Goal: Check status: Check status

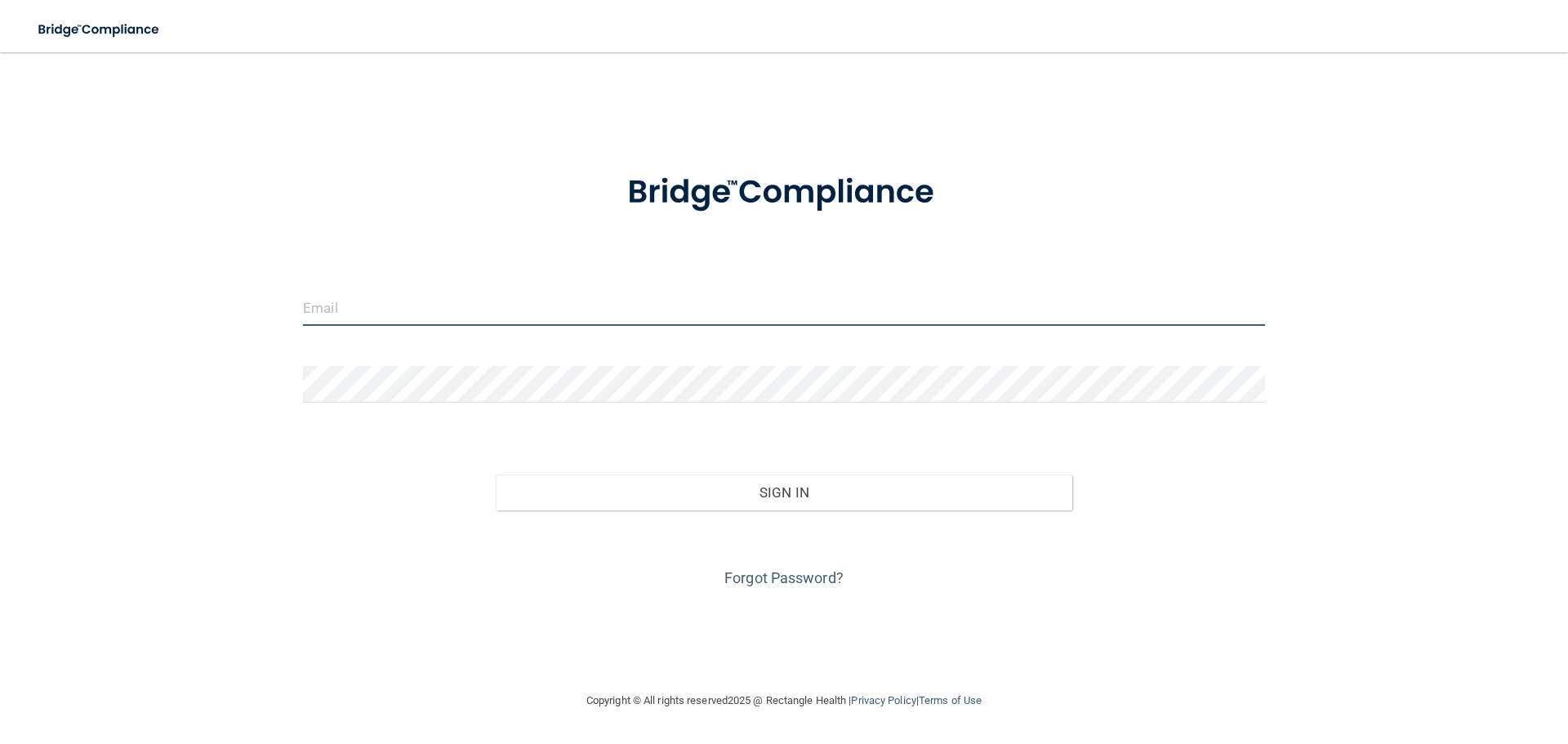
type input "[EMAIL_ADDRESS][DOMAIN_NAME]"
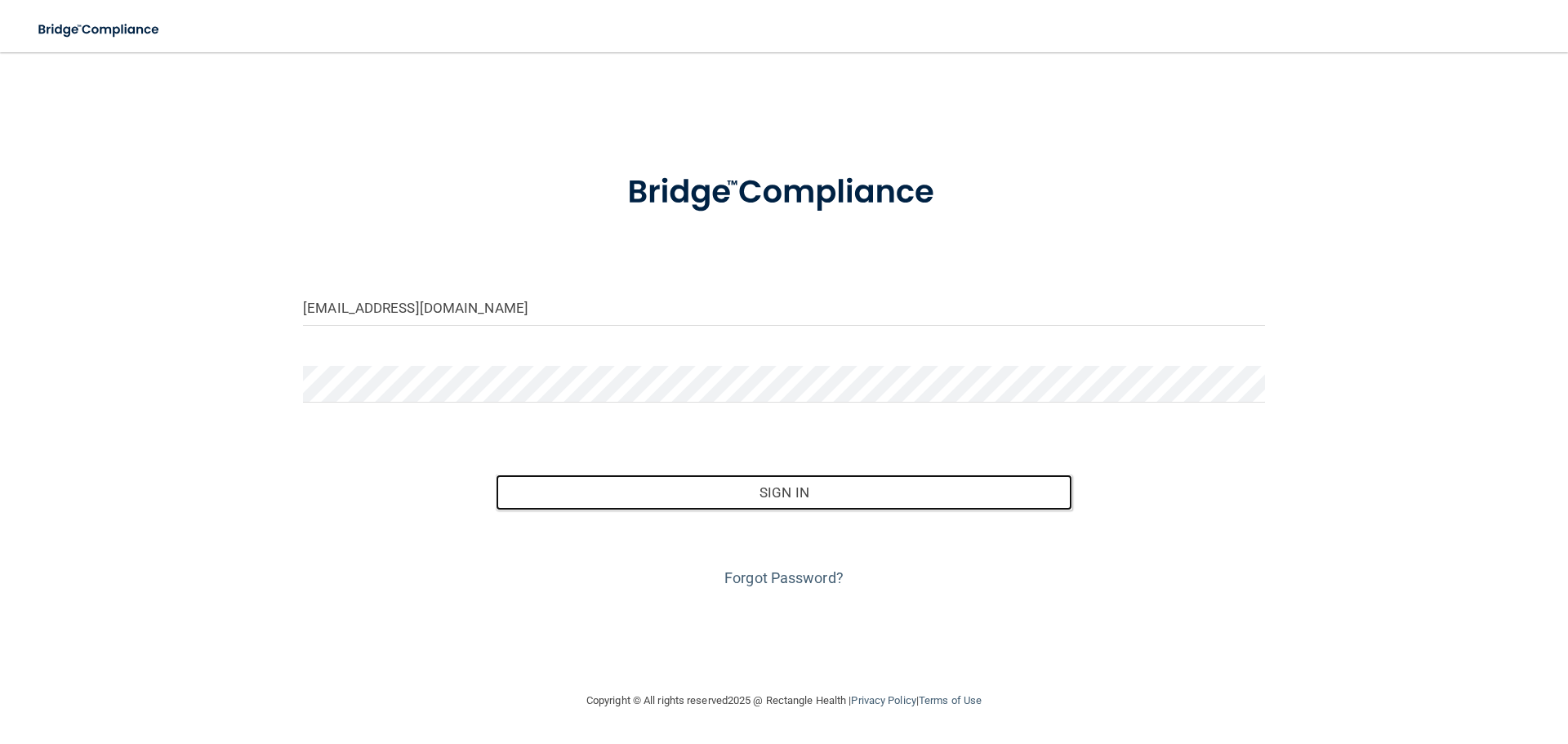
click at [663, 502] on button "Sign In" at bounding box center [784, 492] width 577 height 36
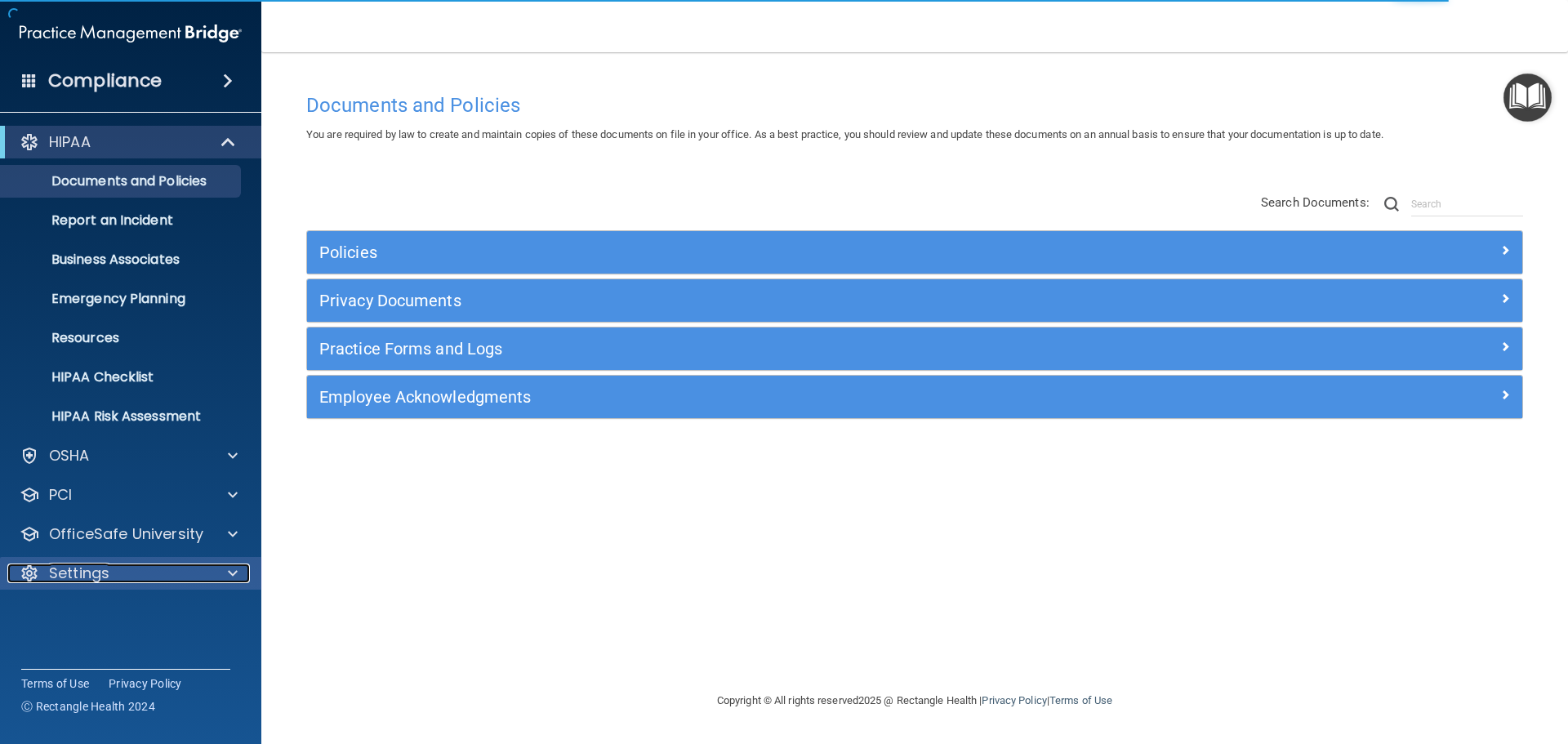
click at [101, 579] on p "Settings" at bounding box center [78, 573] width 60 height 20
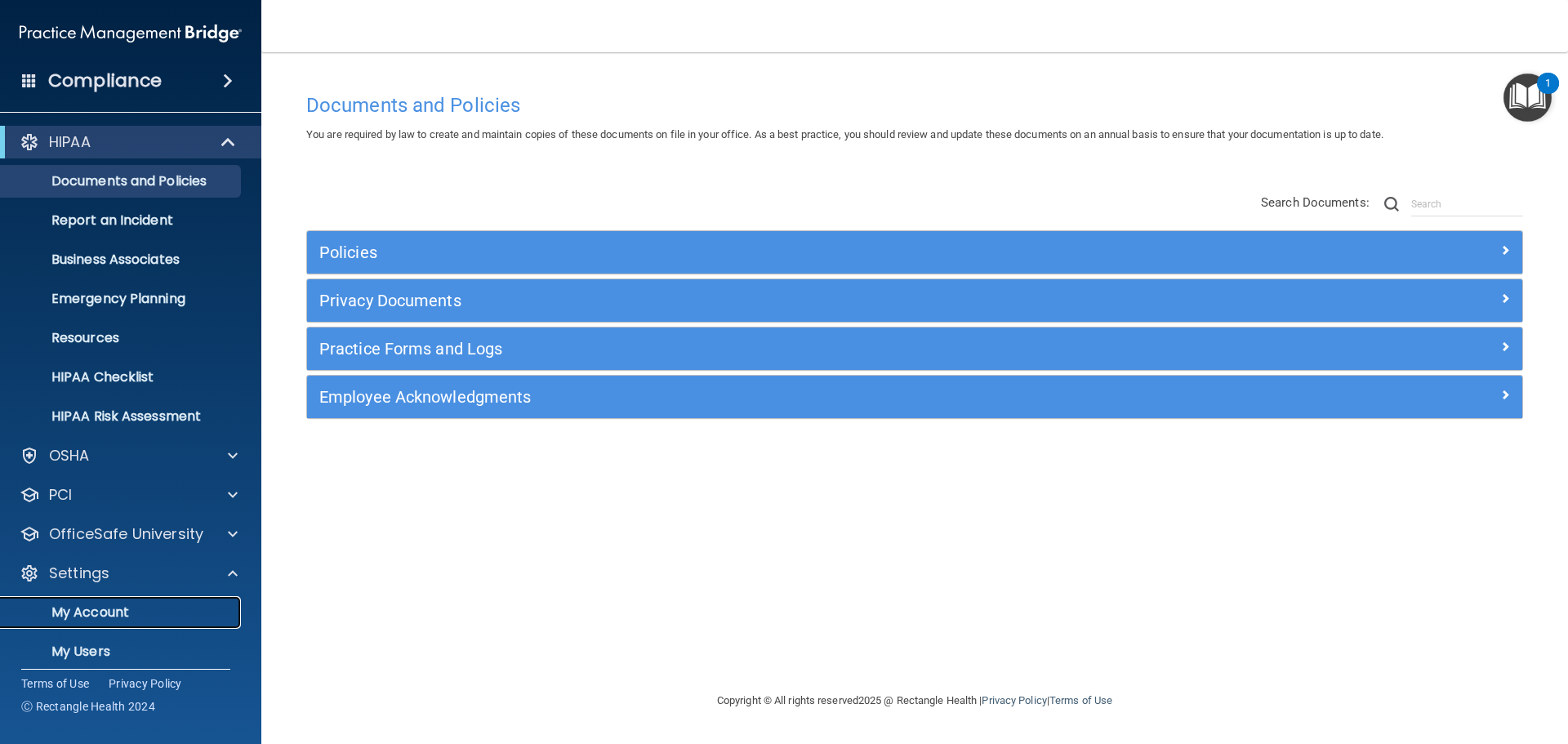
click at [93, 616] on p "My Account" at bounding box center [122, 611] width 223 height 16
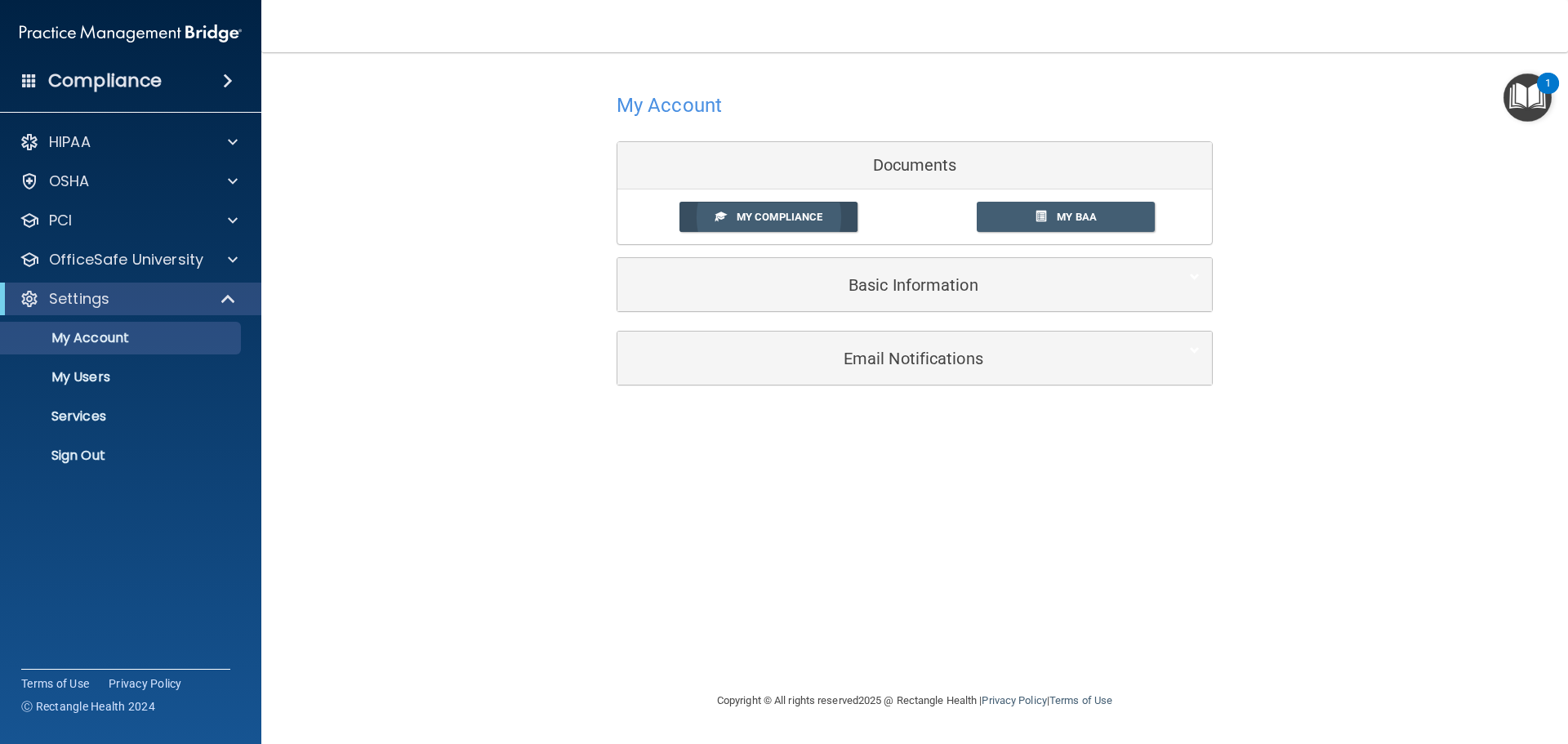
click at [828, 230] on link "My Compliance" at bounding box center [768, 217] width 178 height 31
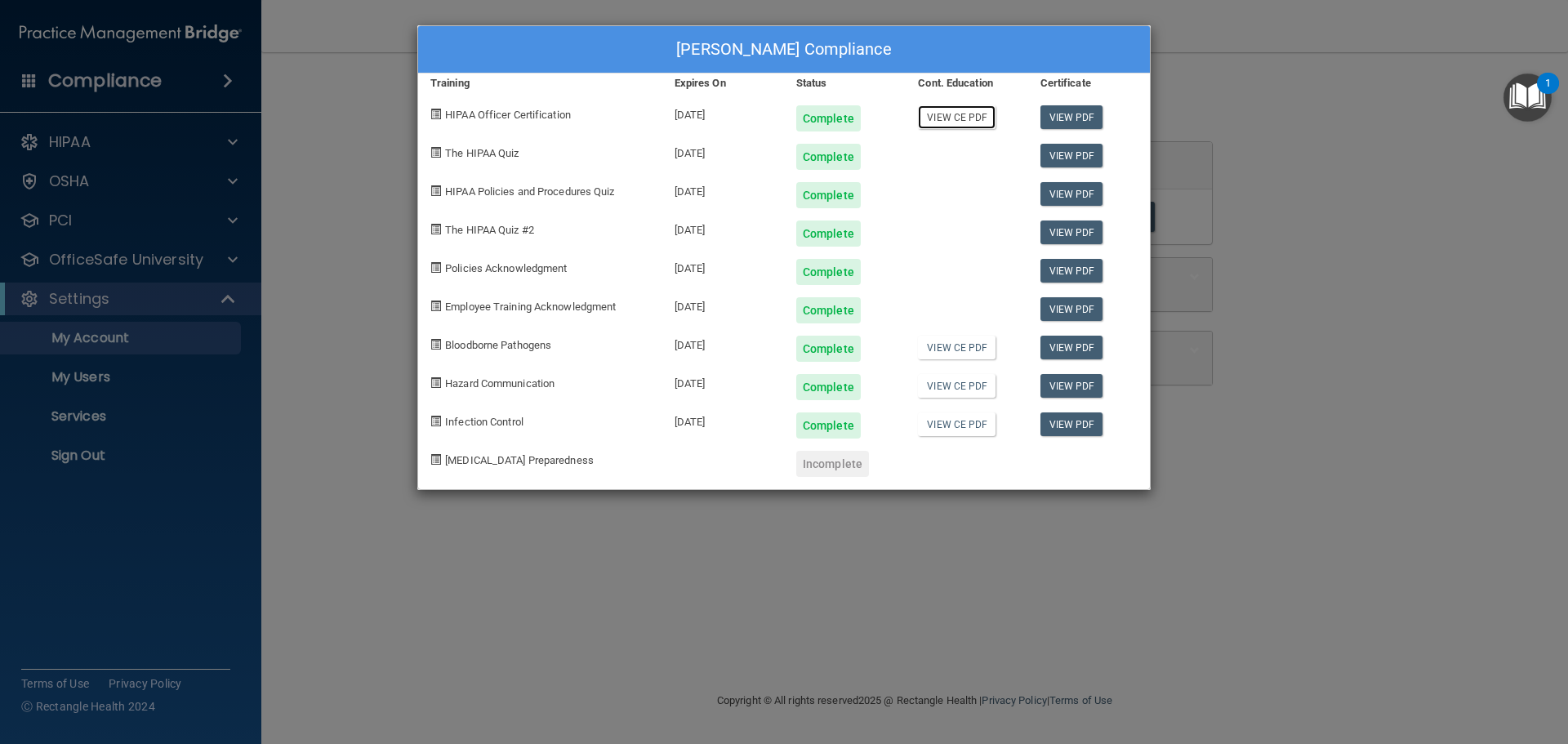
click at [956, 124] on link "View CE PDF" at bounding box center [956, 116] width 77 height 24
click at [951, 357] on link "View CE PDF" at bounding box center [956, 347] width 77 height 24
click at [929, 382] on link "View CE PDF" at bounding box center [956, 385] width 77 height 24
click at [962, 428] on link "View CE PDF" at bounding box center [956, 424] width 77 height 24
click at [939, 119] on link "View CE PDF" at bounding box center [956, 116] width 77 height 24
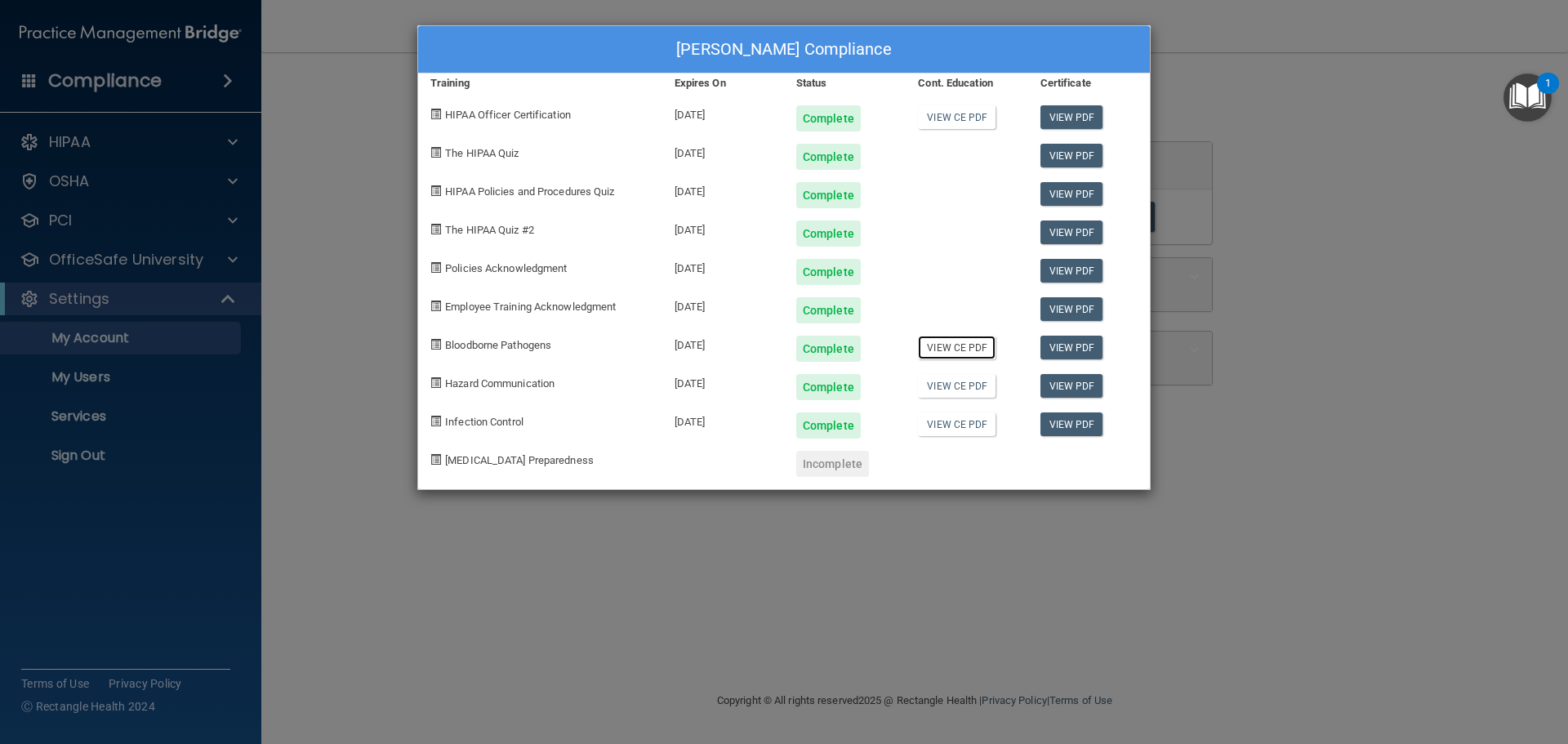
click at [952, 346] on link "View CE PDF" at bounding box center [956, 347] width 77 height 24
click at [956, 382] on link "View CE PDF" at bounding box center [956, 385] width 77 height 24
click at [973, 434] on link "View CE PDF" at bounding box center [956, 424] width 77 height 24
